Goal: Register for event/course

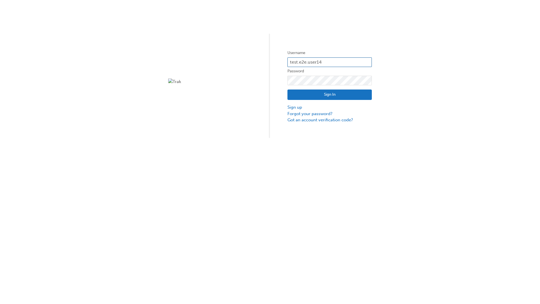
type input "test.e2e.user14"
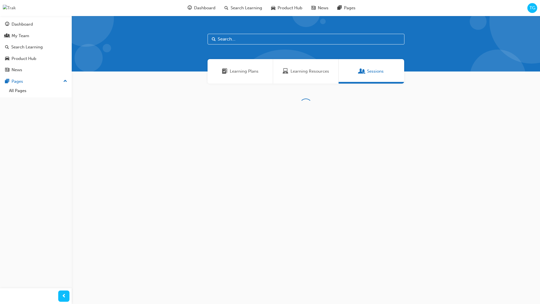
scroll to position [18, 0]
